Goal: Check status: Check status

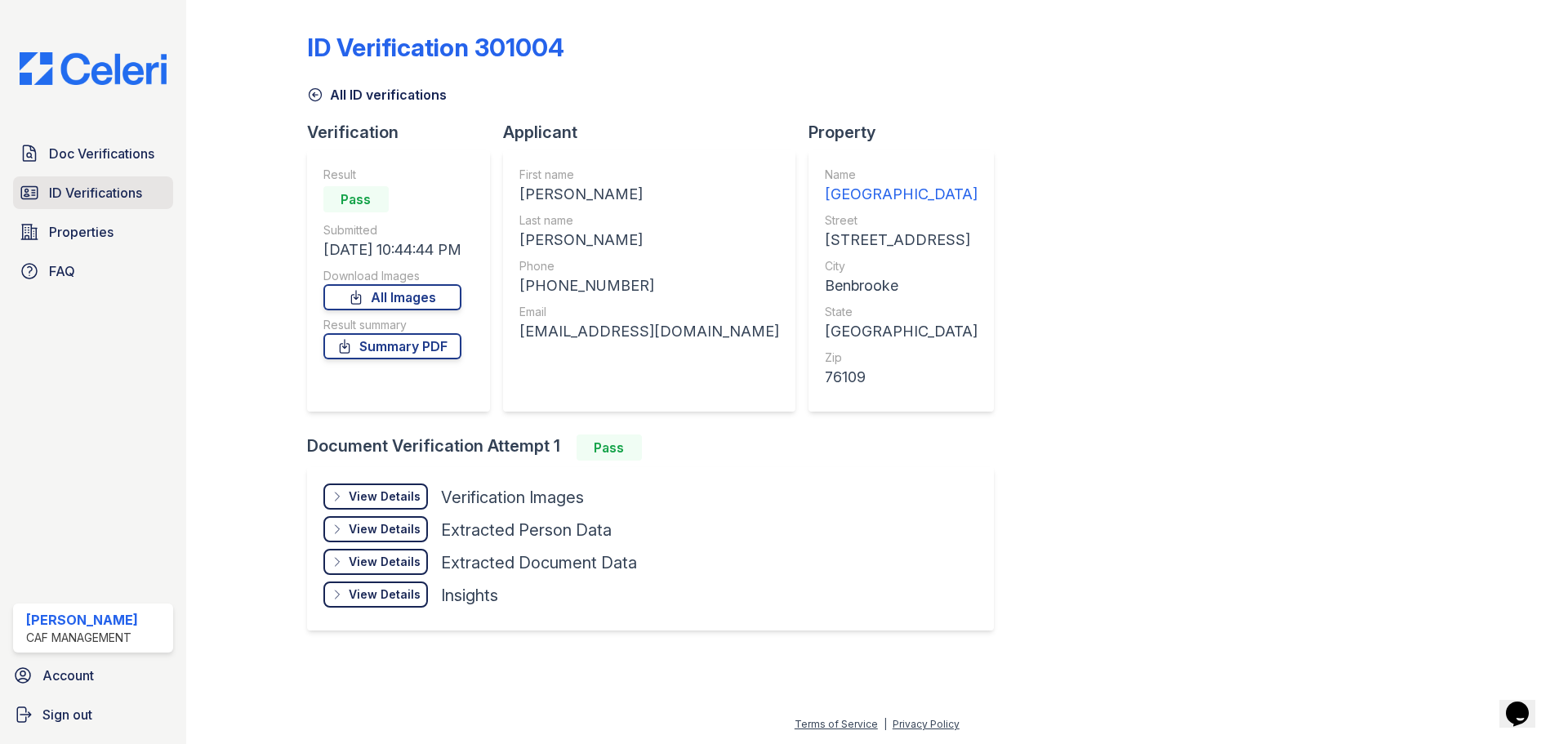
click at [78, 199] on span "ID Verifications" at bounding box center [95, 193] width 93 height 20
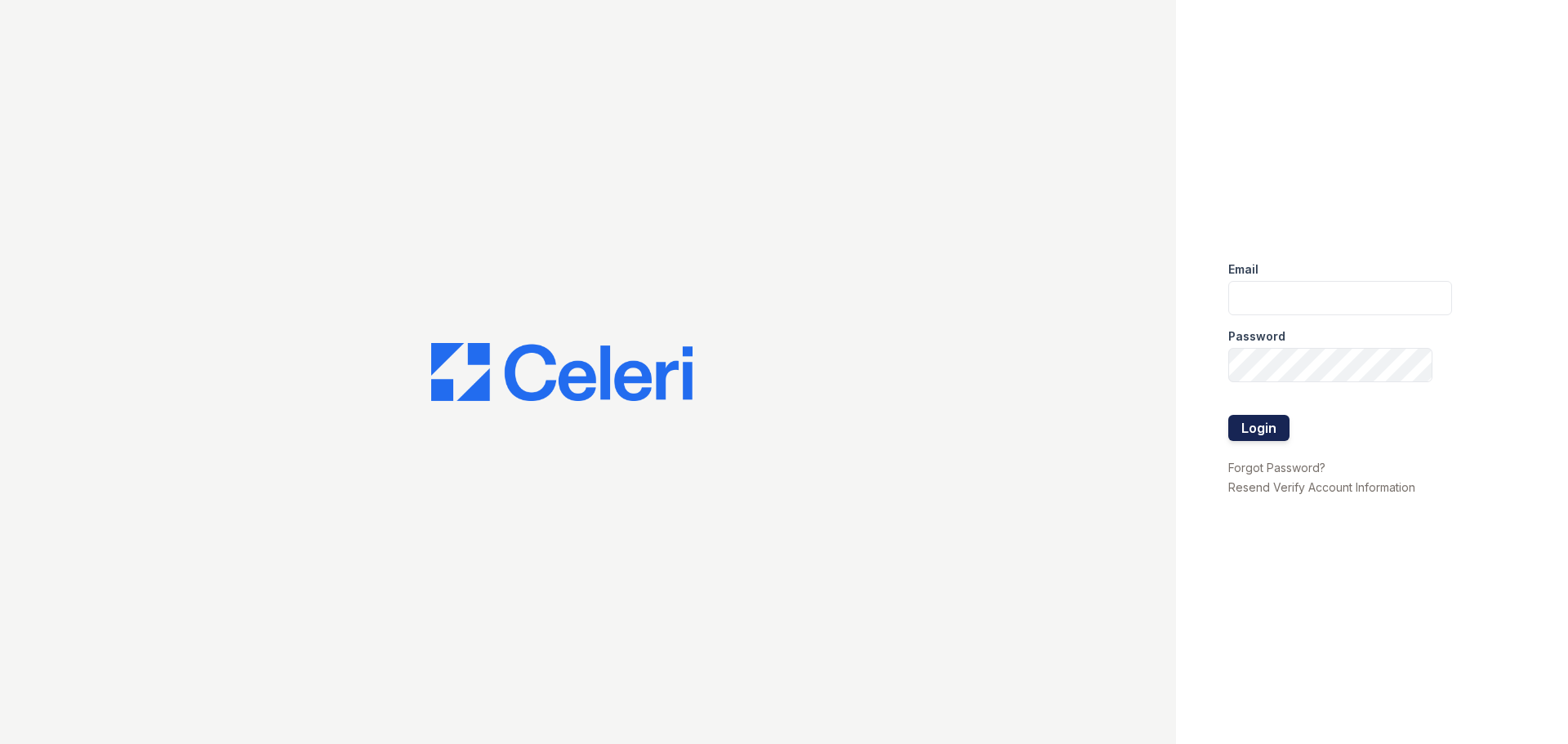
type input "greenwood1@cafmanagement.com"
click at [1268, 424] on button "Login" at bounding box center [1259, 427] width 61 height 26
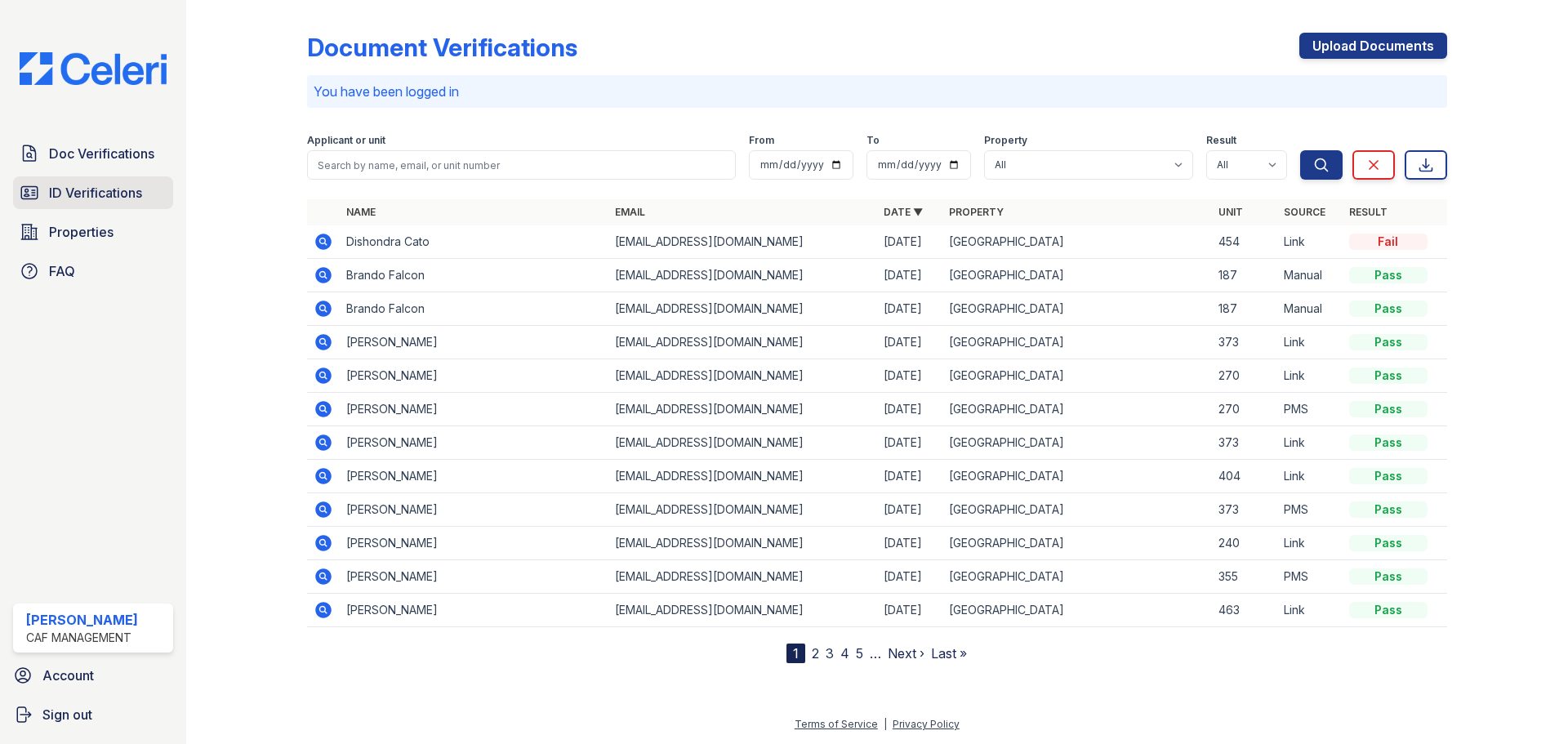
click at [75, 192] on span "ID Verifications" at bounding box center [95, 193] width 93 height 20
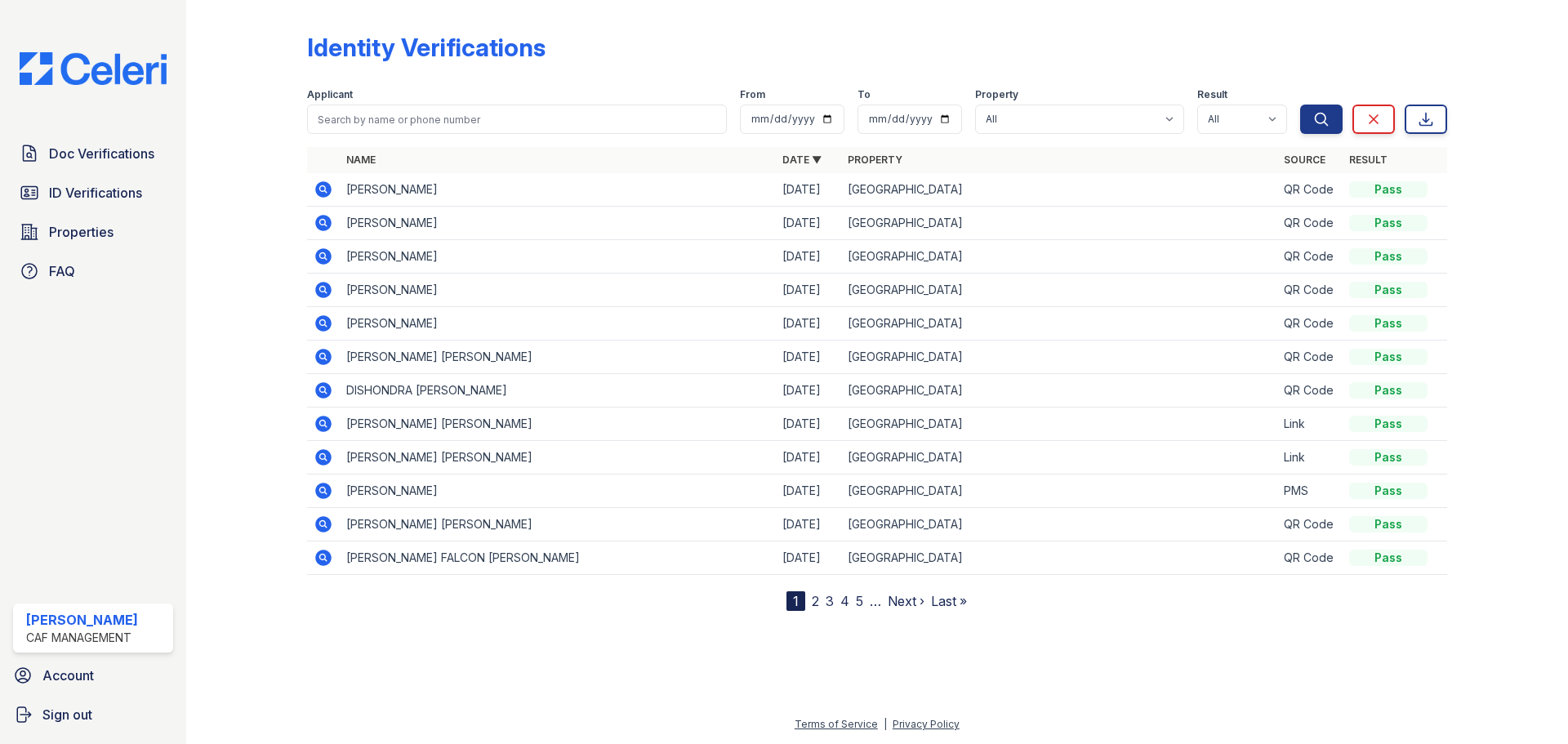
click at [333, 188] on td at bounding box center [323, 190] width 32 height 33
click at [322, 188] on icon at bounding box center [322, 188] width 4 height 4
